Goal: Task Accomplishment & Management: Use online tool/utility

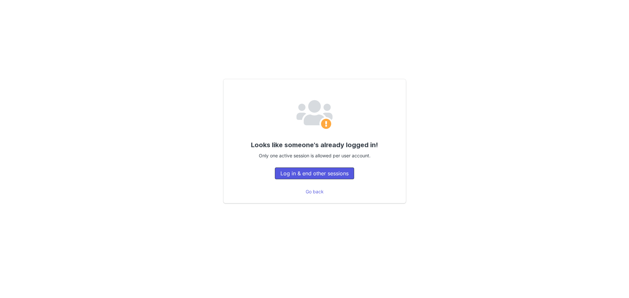
click at [329, 177] on button "Log in & end other sessions" at bounding box center [314, 174] width 79 height 12
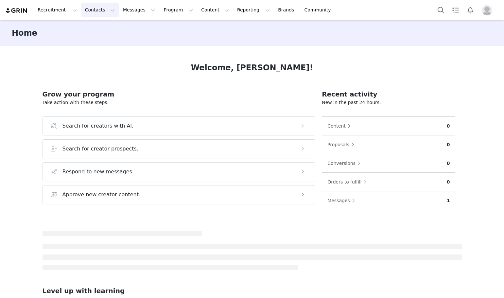
click at [82, 8] on button "Contacts Contacts" at bounding box center [100, 10] width 38 height 15
click at [87, 29] on p "Creators" at bounding box center [90, 29] width 20 height 7
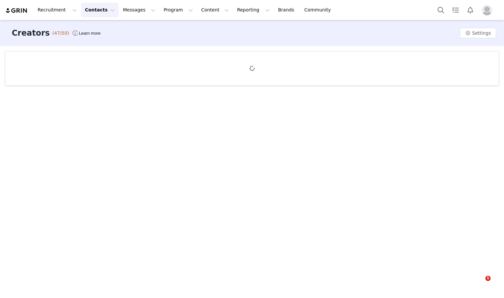
click at [96, 4] on button "Contacts Contacts" at bounding box center [100, 10] width 38 height 15
drag, startPoint x: 93, startPoint y: 38, endPoint x: 89, endPoint y: 42, distance: 4.6
click at [93, 39] on p "Prospects" at bounding box center [91, 41] width 22 height 7
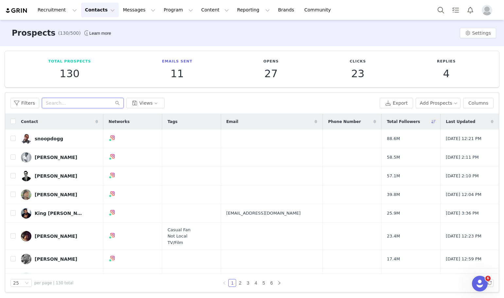
click at [62, 106] on input "text" at bounding box center [83, 103] width 82 height 10
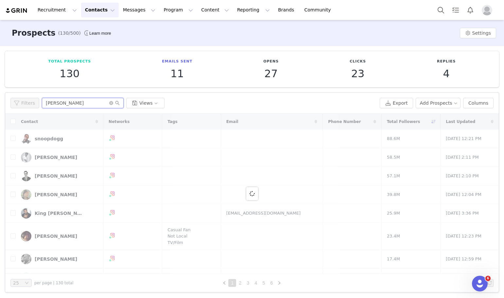
type input "[PERSON_NAME]"
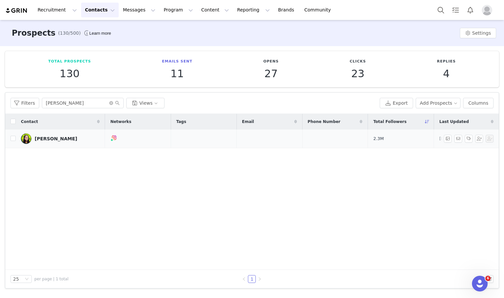
click at [57, 140] on div "[PERSON_NAME]" at bounding box center [56, 138] width 43 height 5
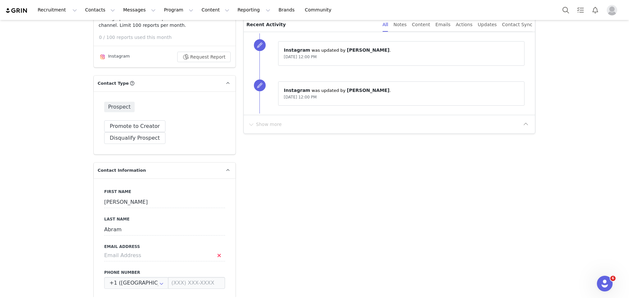
scroll to position [131, 0]
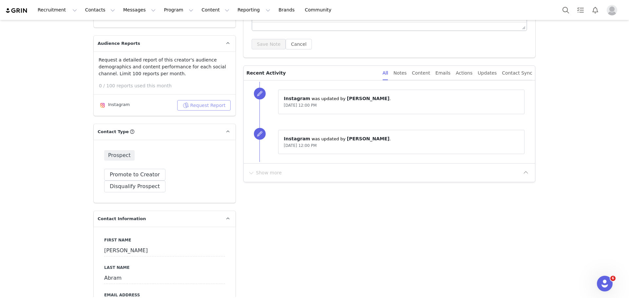
click at [186, 101] on button "Request Report" at bounding box center [204, 105] width 54 height 10
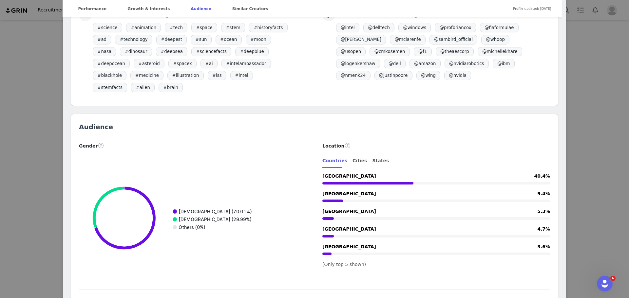
scroll to position [687, 0]
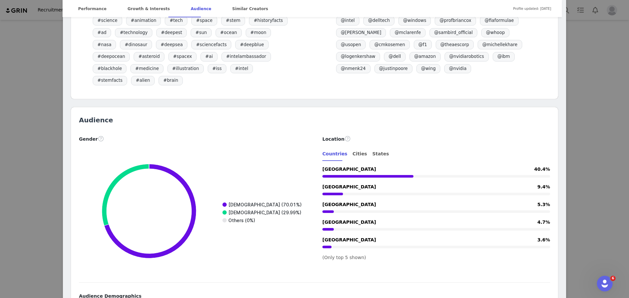
click at [28, 38] on div "[PERSON_NAME] Verified @cleoabram Video journalist making Huge If True, an opti…" at bounding box center [314, 149] width 629 height 298
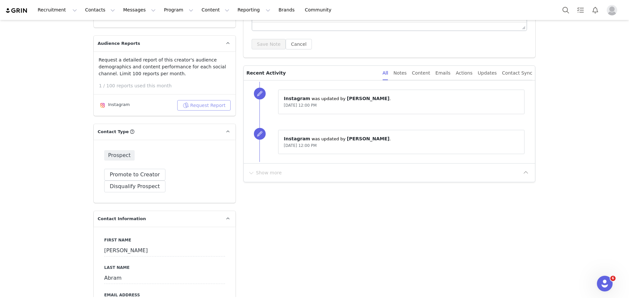
scroll to position [0, 0]
click at [85, 15] on button "Contacts Contacts" at bounding box center [100, 10] width 38 height 15
click at [97, 42] on p "Prospects" at bounding box center [91, 41] width 22 height 7
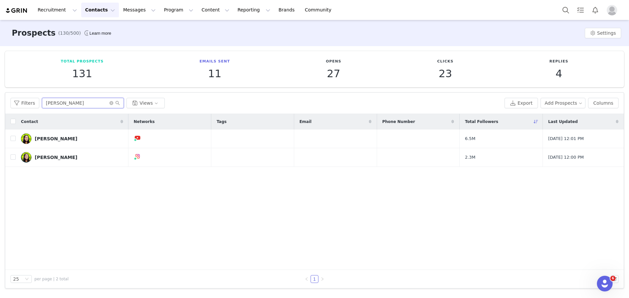
click at [80, 100] on input "[PERSON_NAME]" at bounding box center [83, 103] width 82 height 10
click at [42, 138] on div "[PERSON_NAME]" at bounding box center [56, 138] width 43 height 5
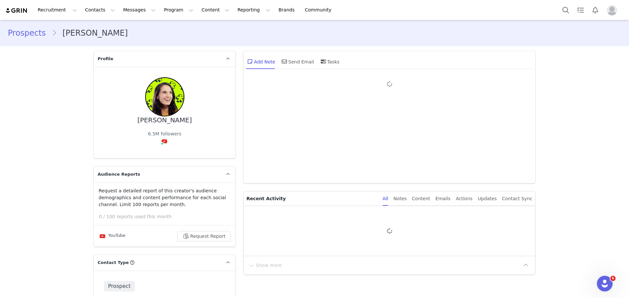
type input "+1 ([GEOGRAPHIC_DATA])"
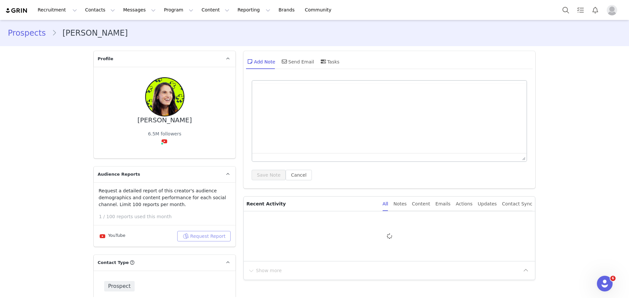
click at [200, 240] on button "Request Report" at bounding box center [204, 236] width 54 height 10
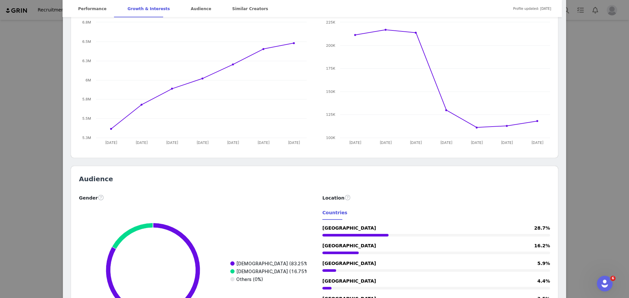
scroll to position [458, 0]
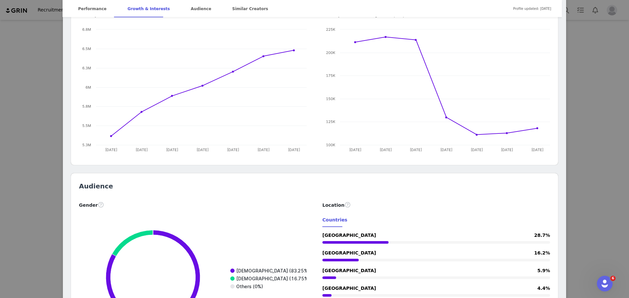
click at [504, 145] on div "[PERSON_NAME] Verified @CleoAbram Video journalist making optimistic tech expla…" at bounding box center [314, 149] width 629 height 298
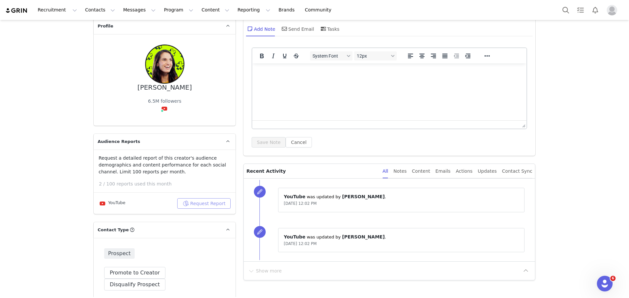
scroll to position [0, 0]
